Goal: Navigation & Orientation: Find specific page/section

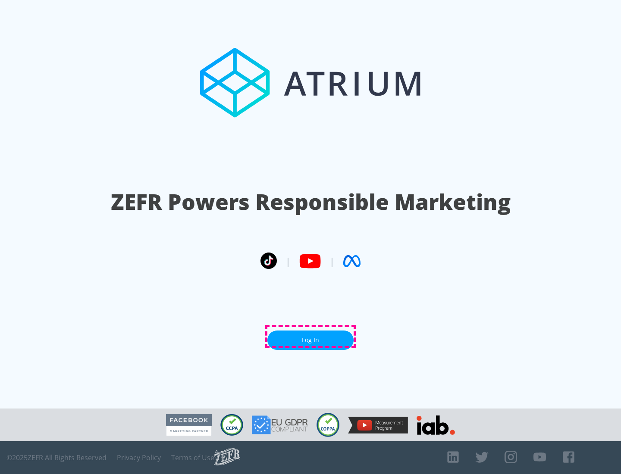
click at [311, 337] on link "Log In" at bounding box center [310, 340] width 86 height 19
